Goal: Information Seeking & Learning: Check status

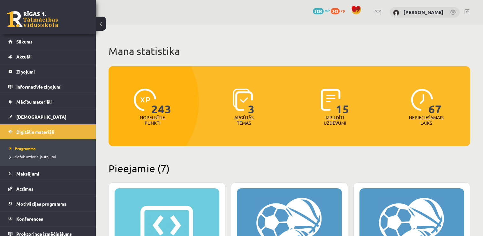
scroll to position [52, 0]
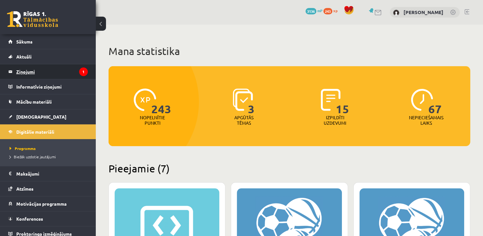
click at [55, 71] on legend "Ziņojumi 1" at bounding box center [51, 71] width 71 height 15
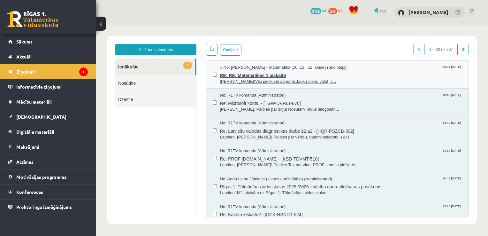
click at [299, 75] on span "RE: RE: Matemātikas 1.ieskaite" at bounding box center [341, 75] width 242 height 8
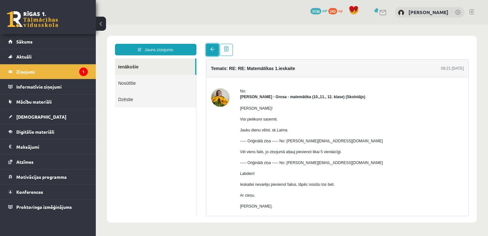
click at [211, 49] on span at bounding box center [212, 49] width 4 height 4
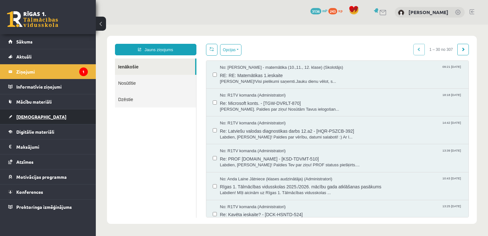
click at [54, 116] on link "[DEMOGRAPHIC_DATA]" at bounding box center [47, 116] width 79 height 15
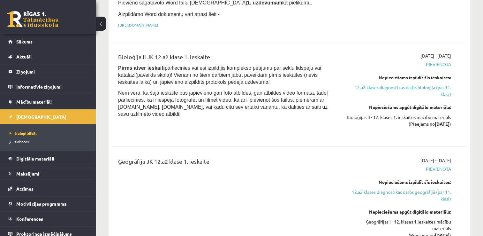
scroll to position [239, 0]
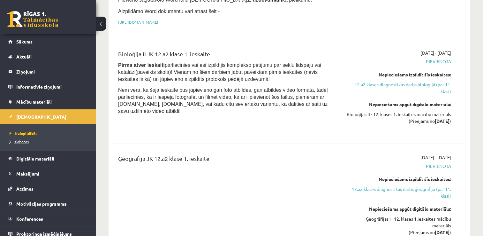
click at [18, 140] on span "Izlabotās" at bounding box center [19, 141] width 19 height 5
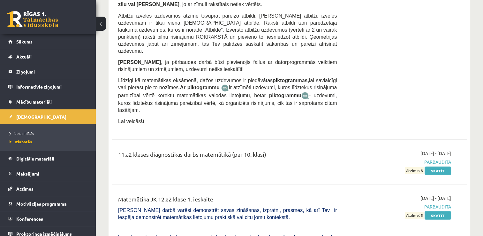
scroll to position [4230, 0]
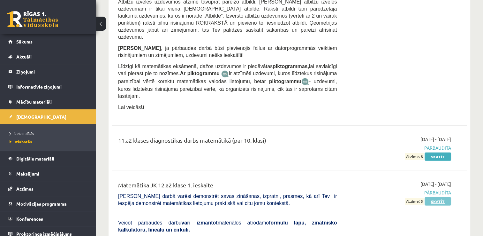
click at [442, 197] on link "Skatīt" at bounding box center [437, 201] width 26 height 8
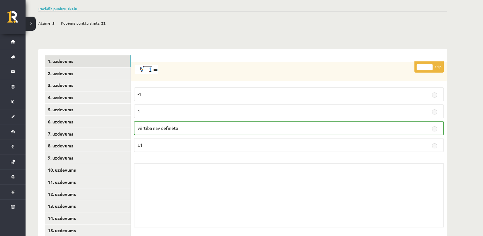
scroll to position [221, 0]
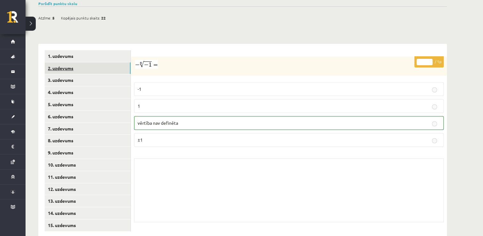
click at [114, 62] on link "2. uzdevums" at bounding box center [88, 68] width 86 height 12
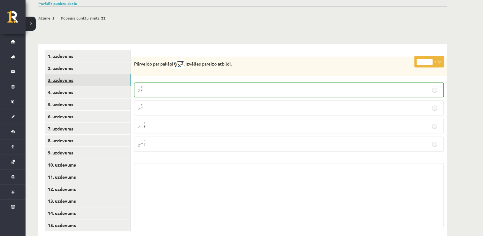
click at [105, 74] on link "3. uzdevums" at bounding box center [88, 80] width 86 height 12
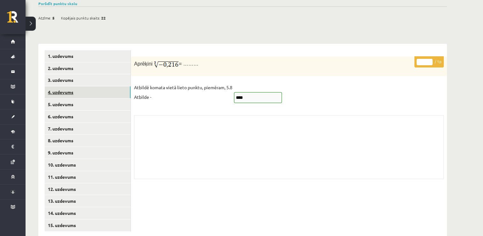
click at [86, 86] on link "4. uzdevums" at bounding box center [88, 92] width 86 height 12
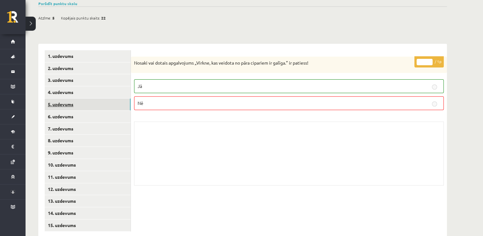
click at [81, 98] on link "5. uzdevums" at bounding box center [88, 104] width 86 height 12
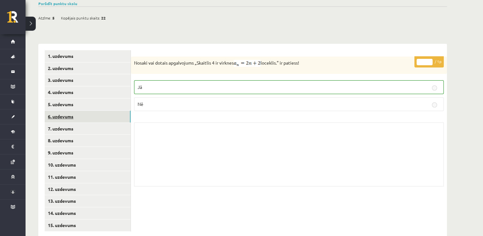
click at [85, 110] on link "6. uzdevums" at bounding box center [88, 116] width 86 height 12
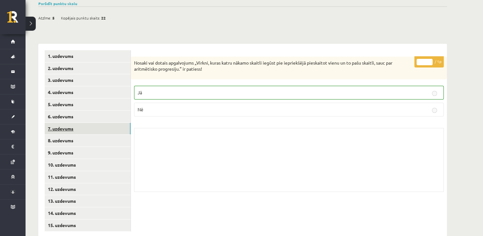
click at [89, 123] on link "7. uzdevums" at bounding box center [88, 129] width 86 height 12
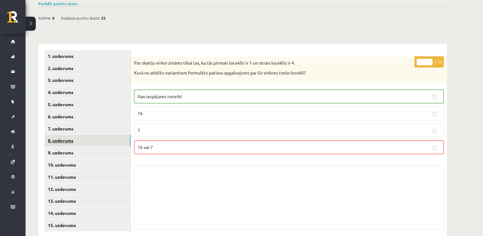
click at [90, 134] on link "8. uzdevums" at bounding box center [88, 140] width 86 height 12
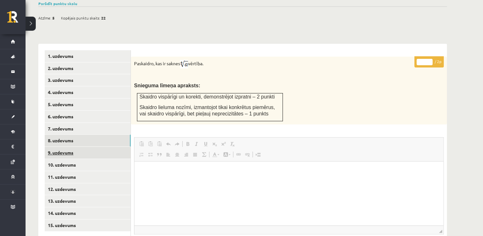
scroll to position [0, 0]
click at [87, 146] on link "9. uzdevums" at bounding box center [88, 152] width 86 height 12
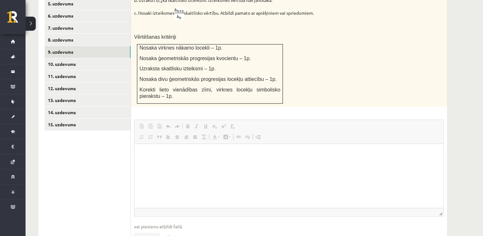
scroll to position [322, 0]
click at [101, 58] on link "10. uzdevums" at bounding box center [88, 64] width 86 height 12
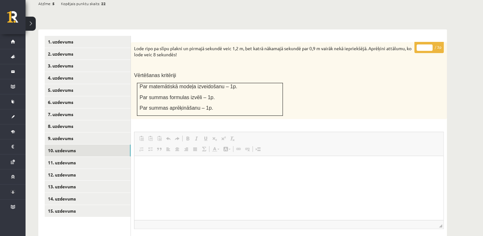
scroll to position [235, 0]
click at [94, 157] on link "11. uzdevums" at bounding box center [88, 163] width 86 height 12
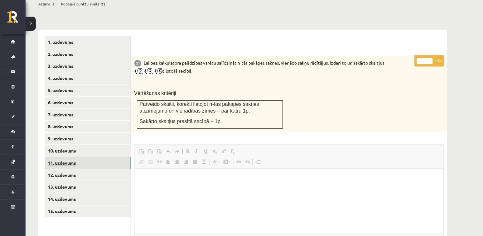
scroll to position [0, 0]
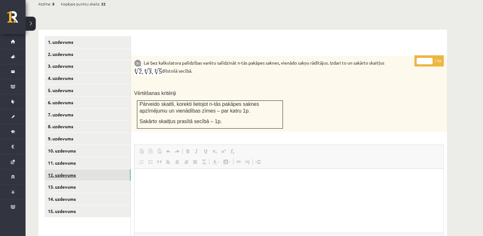
click at [91, 169] on link "12. uzdevums" at bounding box center [88, 175] width 86 height 12
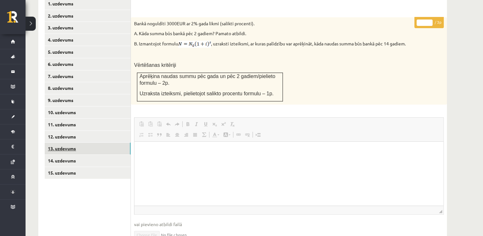
click at [107, 142] on link "13. uzdevums" at bounding box center [88, 148] width 86 height 12
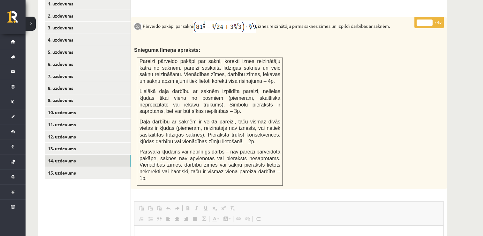
click at [101, 154] on link "14. uzdevums" at bounding box center [88, 160] width 86 height 12
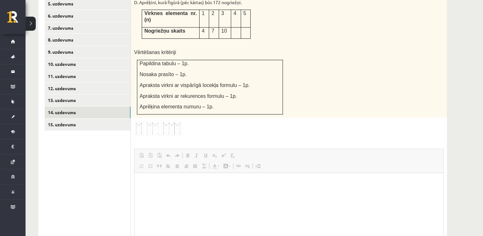
scroll to position [314, 0]
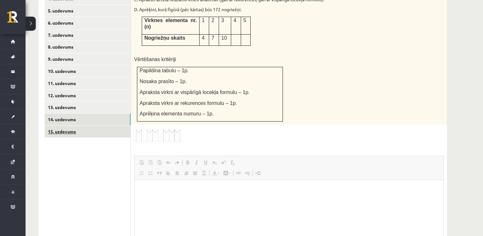
click at [91, 125] on link "15. uzdevums" at bounding box center [88, 131] width 86 height 12
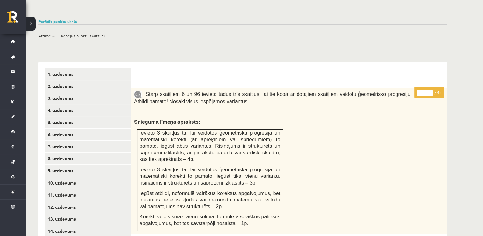
scroll to position [204, 0]
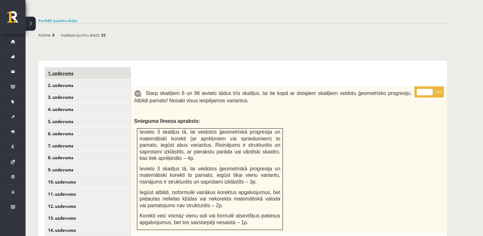
click at [98, 67] on link "1. uzdevums" at bounding box center [88, 73] width 86 height 12
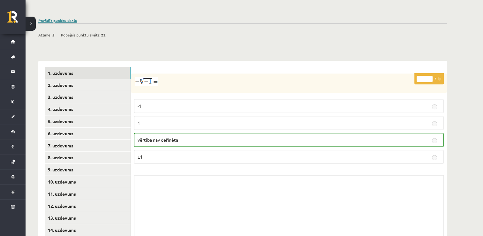
click at [60, 18] on link "Parādīt punktu skalu" at bounding box center [57, 20] width 39 height 5
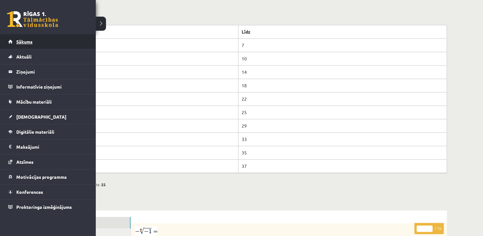
click at [47, 39] on link "Sākums" at bounding box center [47, 41] width 79 height 15
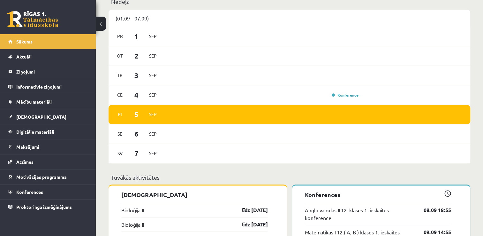
scroll to position [343, 0]
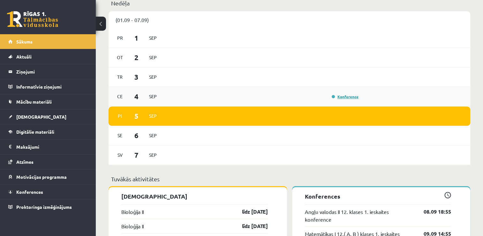
click at [340, 97] on link "Konference" at bounding box center [345, 96] width 27 height 5
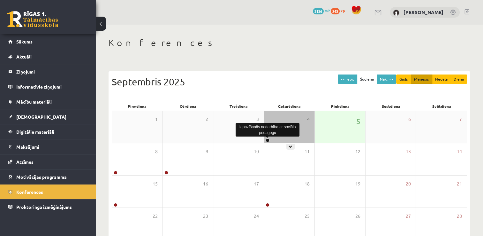
click at [266, 140] on link at bounding box center [268, 140] width 4 height 4
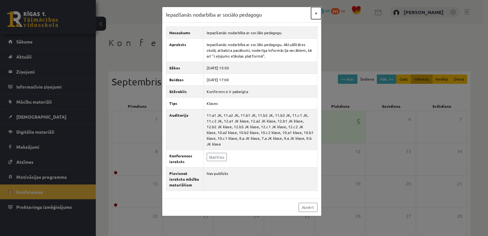
click at [315, 14] on button "×" at bounding box center [316, 13] width 10 height 12
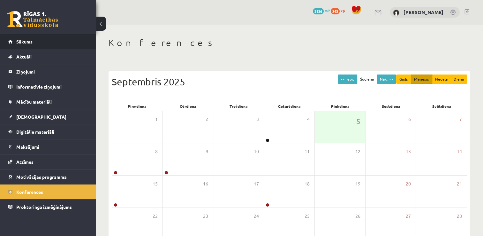
click at [64, 44] on link "Sākums" at bounding box center [47, 41] width 79 height 15
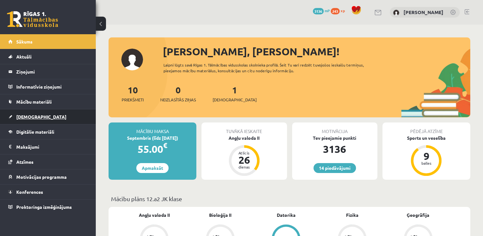
click at [49, 117] on link "[DEMOGRAPHIC_DATA]" at bounding box center [47, 116] width 79 height 15
